Goal: Task Accomplishment & Management: Use online tool/utility

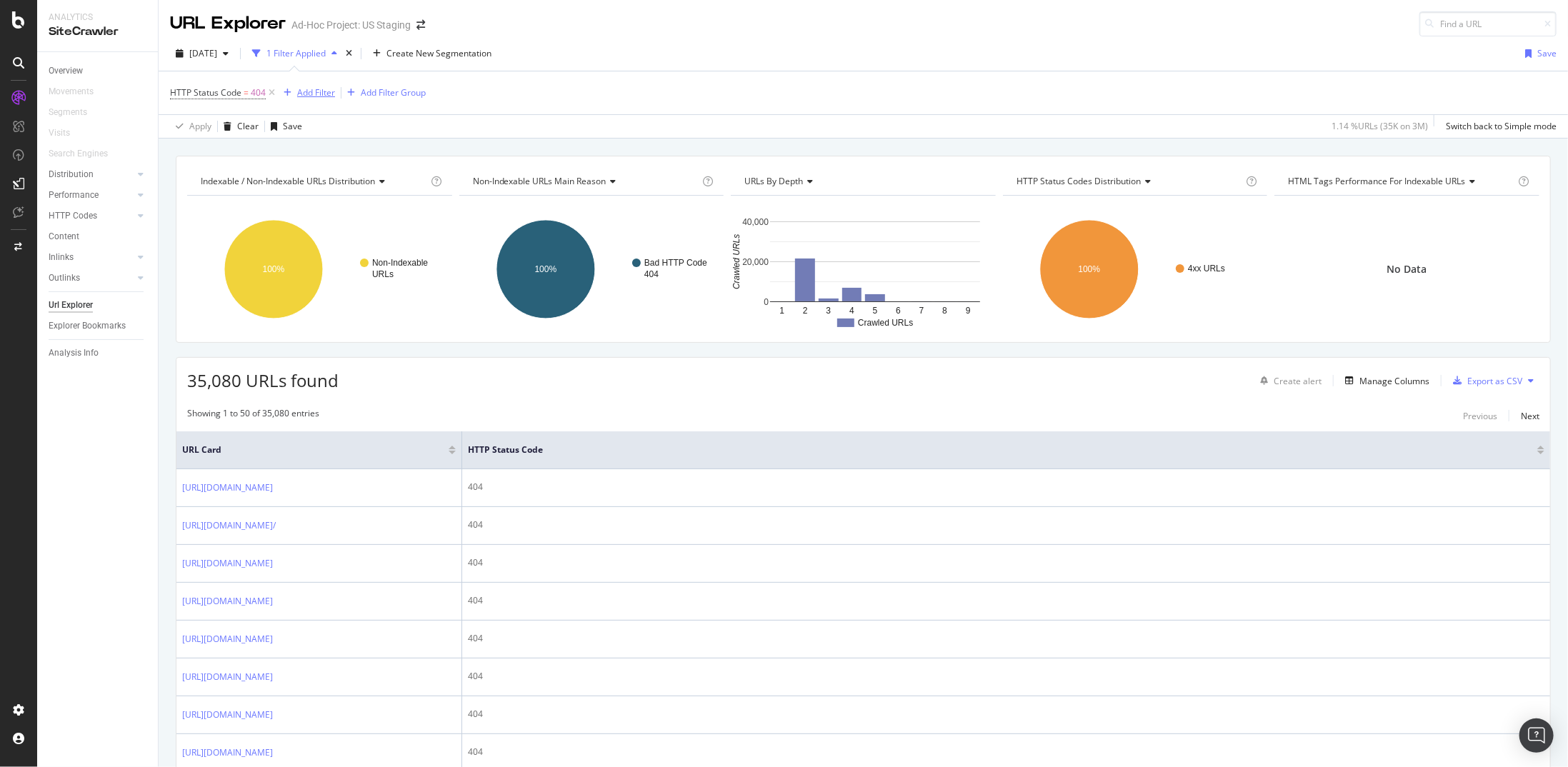
click at [308, 85] on div "Add Filter" at bounding box center [306, 92] width 57 height 16
type input "path"
click at [366, 183] on div "URL Path" at bounding box center [411, 191] width 227 height 17
click at [323, 126] on span "Contains" at bounding box center [308, 127] width 35 height 12
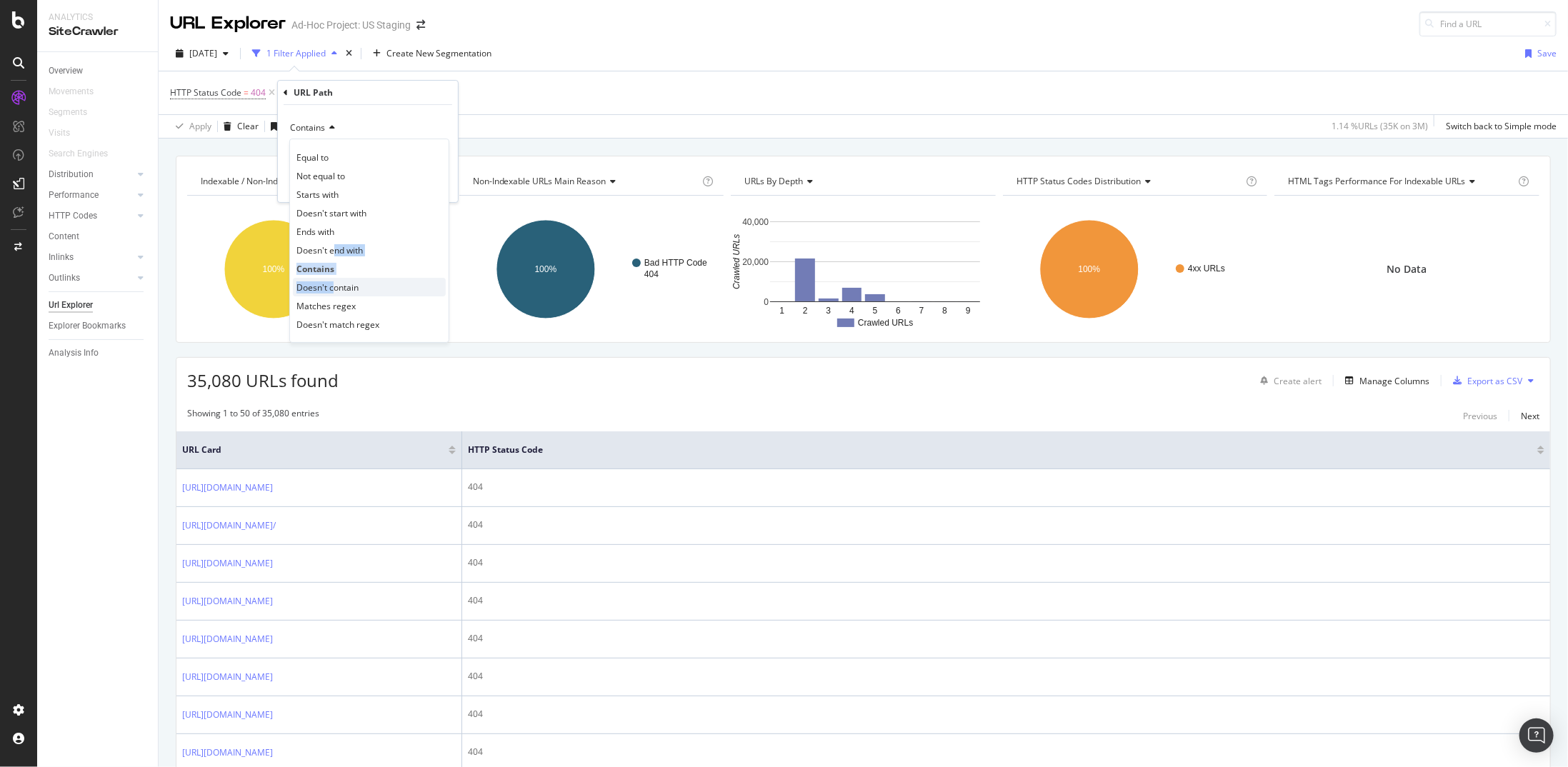
drag, startPoint x: 334, startPoint y: 251, endPoint x: 334, endPoint y: 283, distance: 32.0
click at [334, 283] on div "Equal to Not equal to Starts with Doesn't start with Ends with Doesn't end with…" at bounding box center [369, 241] width 160 height 204
click at [334, 283] on span "Doesn't contain" at bounding box center [327, 287] width 62 height 12
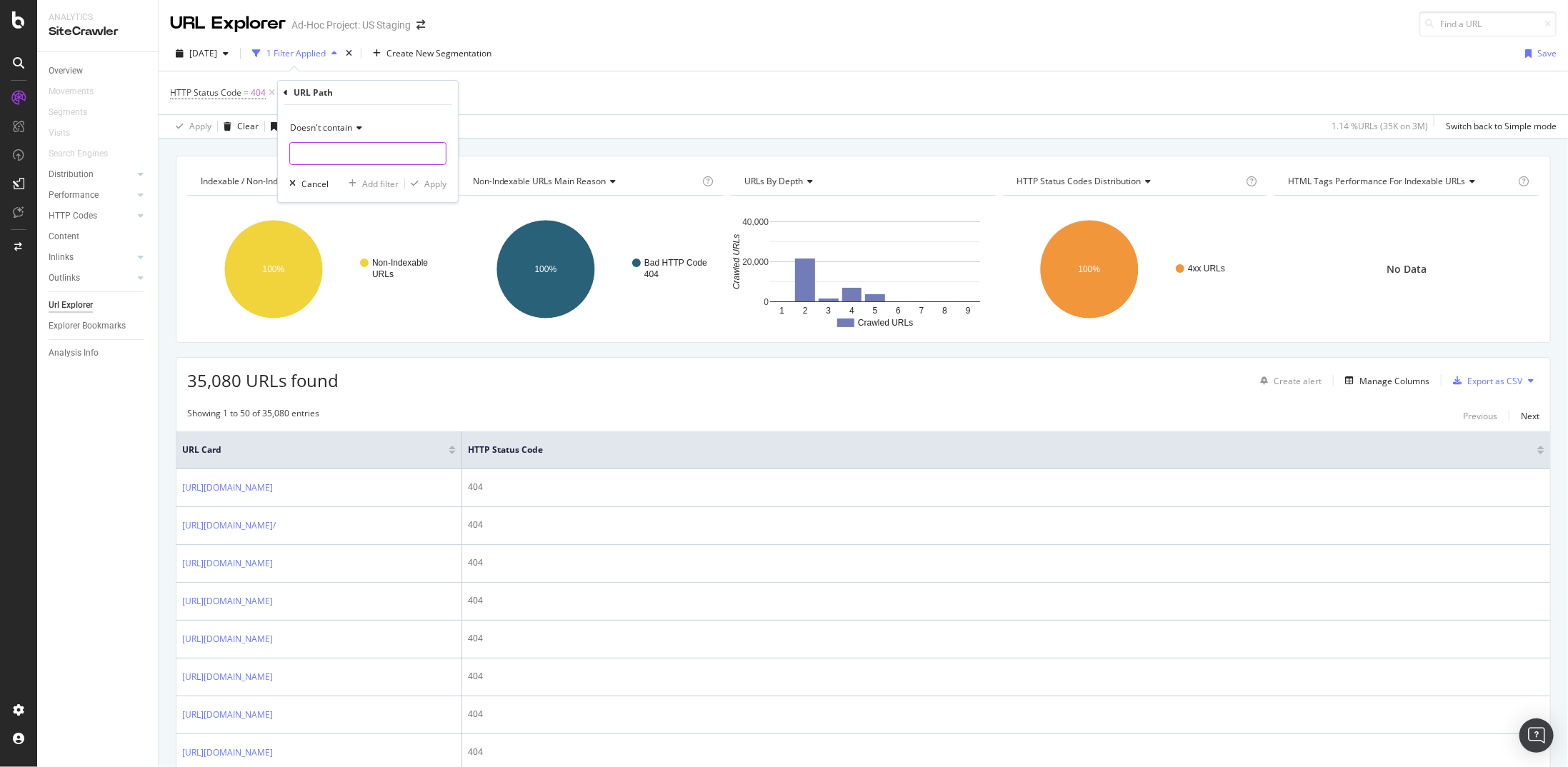
click at [333, 150] on input "text" at bounding box center [367, 153] width 155 height 22
type input "/page/"
click at [427, 179] on div "Apply" at bounding box center [435, 184] width 22 height 12
